Goal: Navigation & Orientation: Find specific page/section

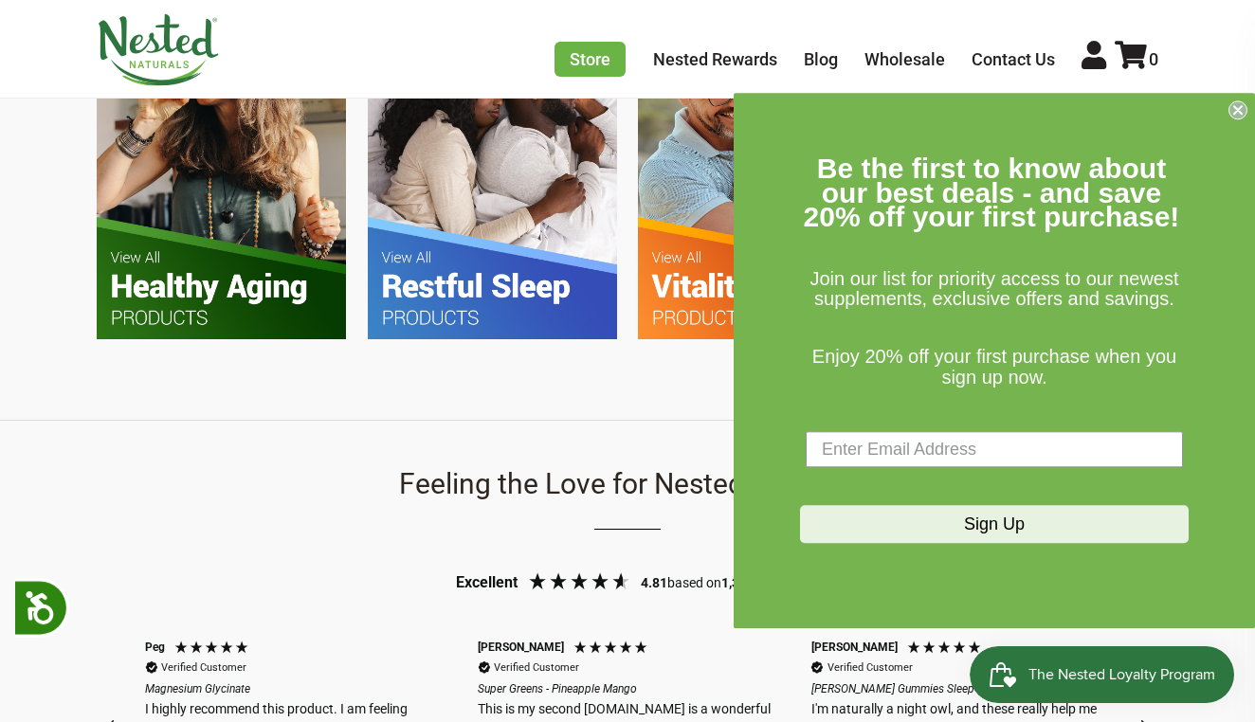
scroll to position [1278, 0]
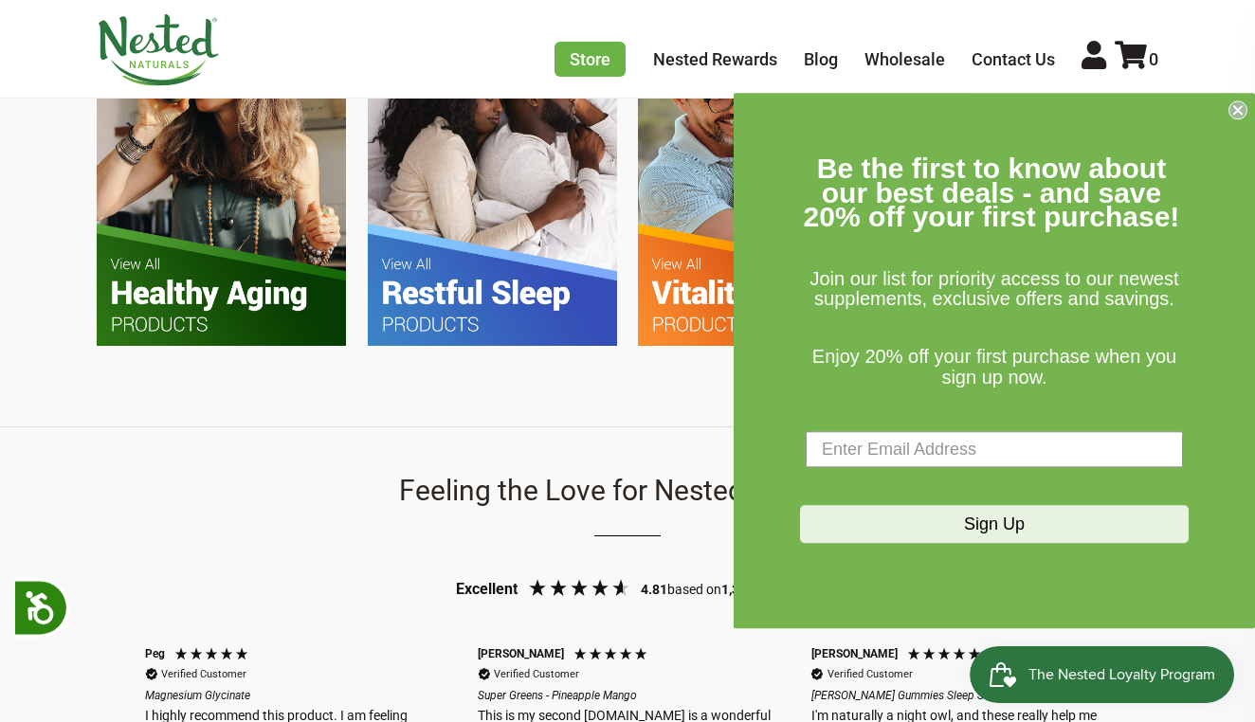
click at [1234, 114] on icon "Close dialog" at bounding box center [1238, 110] width 8 height 8
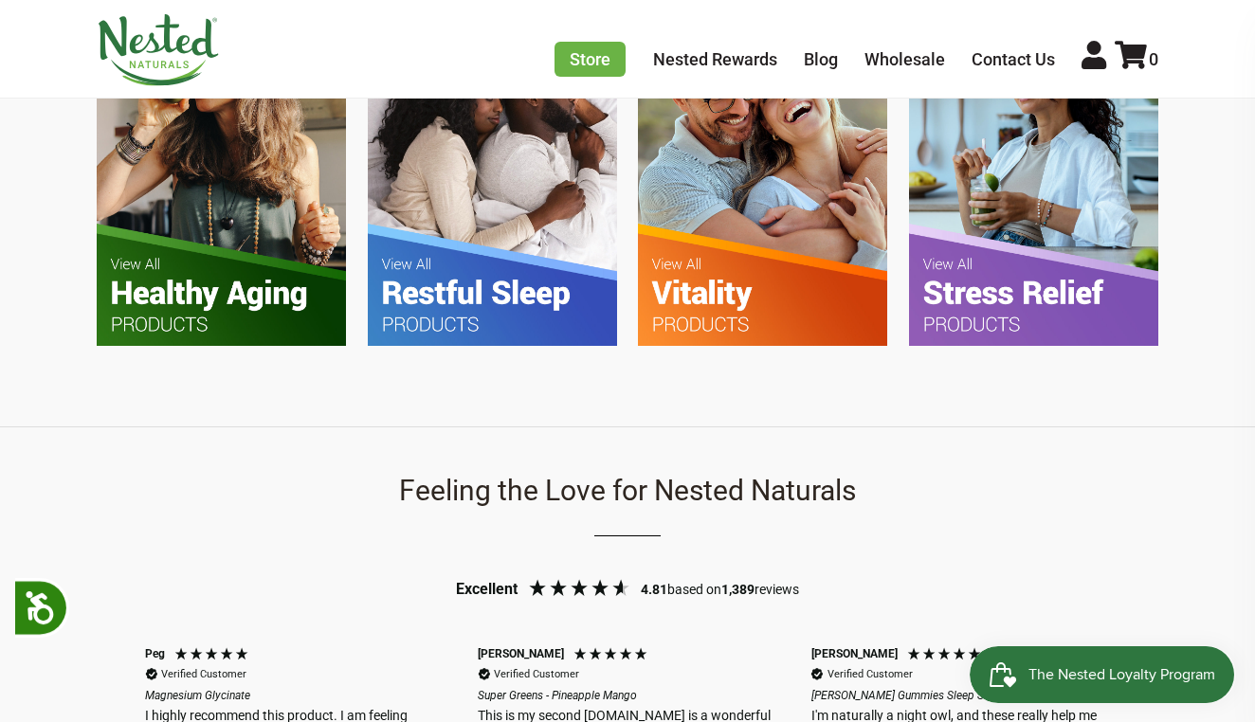
scroll to position [0, 0]
click at [190, 248] on img at bounding box center [221, 180] width 249 height 331
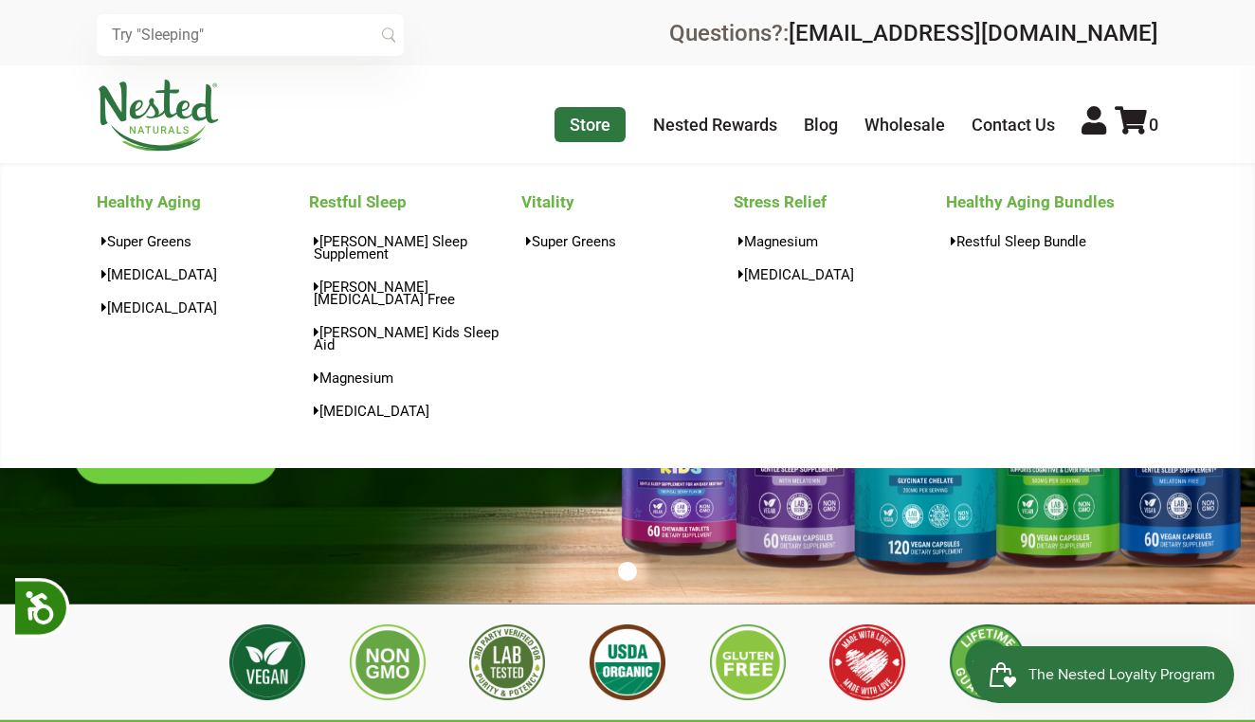
click at [594, 129] on link "Store" at bounding box center [589, 124] width 71 height 35
